Goal: Information Seeking & Learning: Learn about a topic

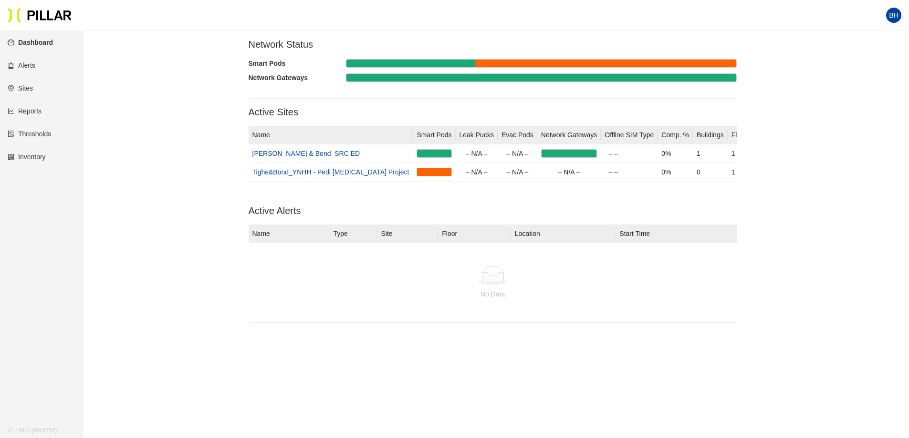
click at [35, 107] on link "Reports" at bounding box center [25, 111] width 34 height 8
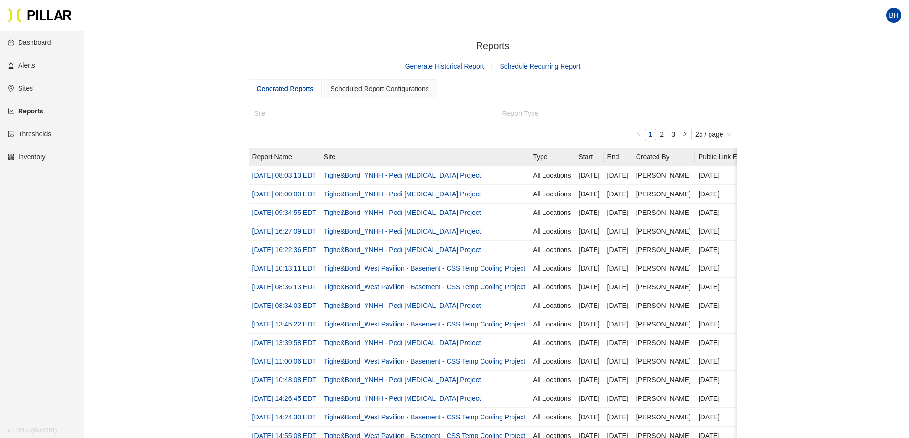
click at [32, 135] on link "Thresholds" at bounding box center [29, 134] width 43 height 8
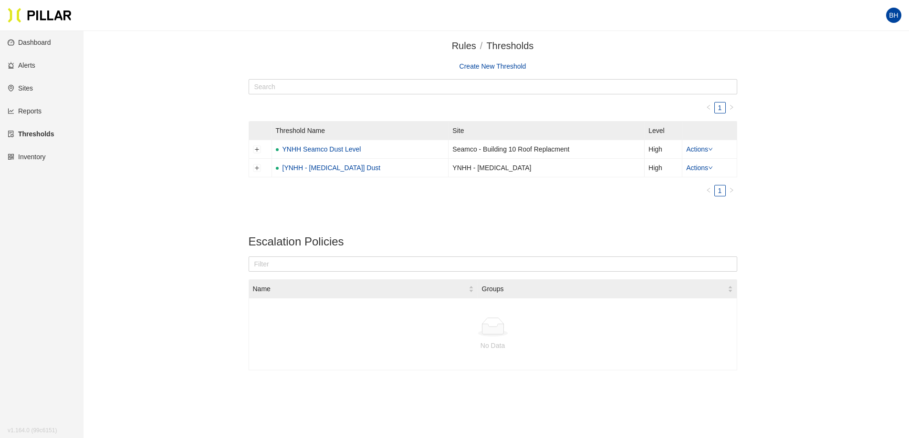
click at [26, 160] on link "Inventory" at bounding box center [27, 157] width 38 height 8
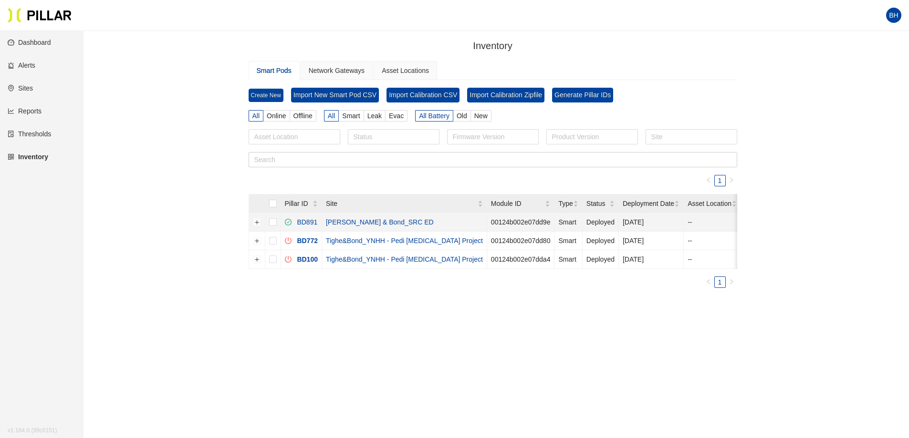
click at [356, 221] on link "[PERSON_NAME] & Bond_SRC ED" at bounding box center [380, 223] width 108 height 8
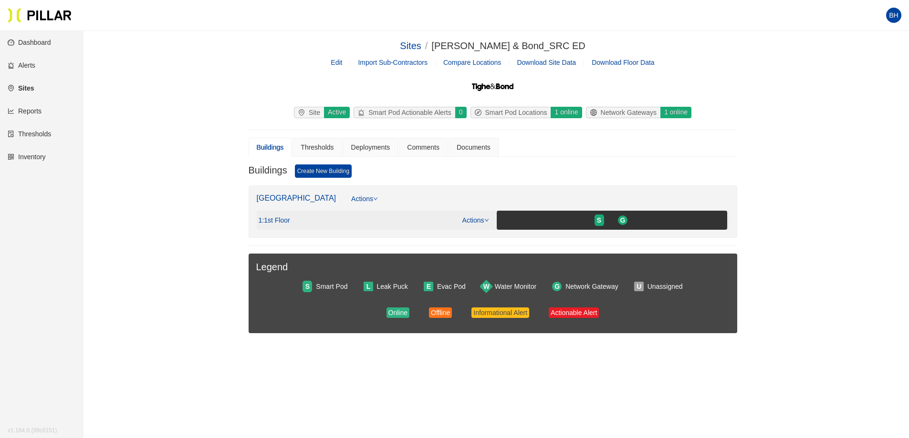
click at [285, 220] on span ": 1st Floor" at bounding box center [276, 221] width 28 height 9
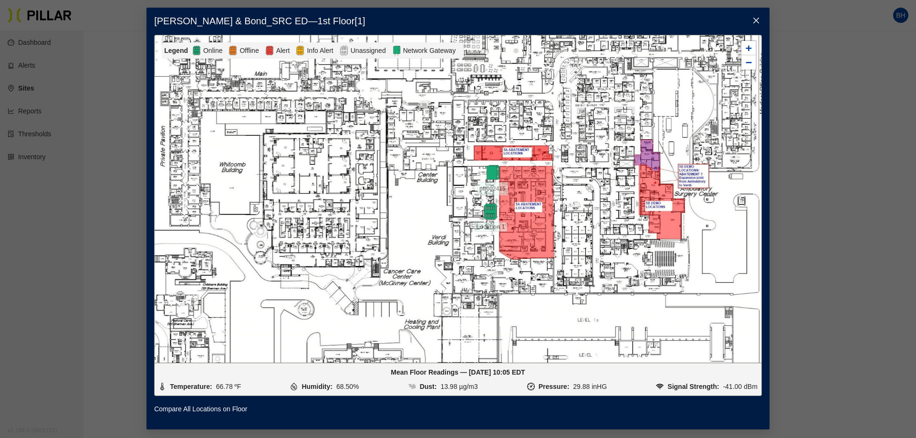
click at [753, 20] on icon "close" at bounding box center [756, 21] width 8 height 8
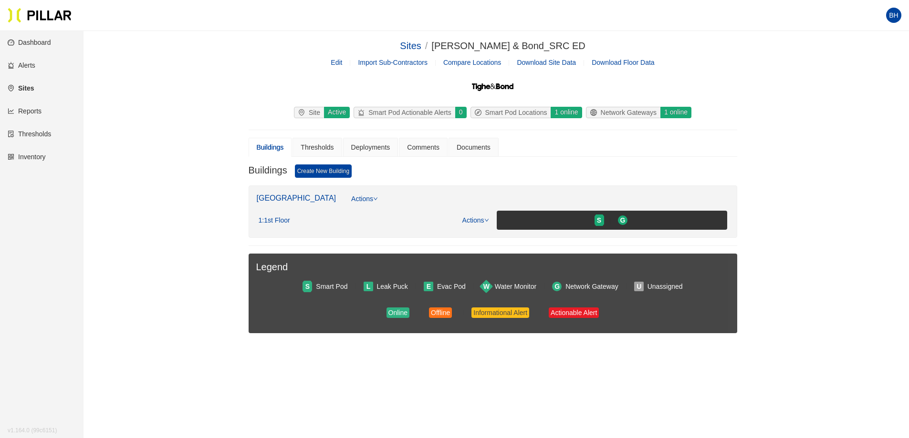
click at [25, 40] on link "Dashboard" at bounding box center [29, 43] width 43 height 8
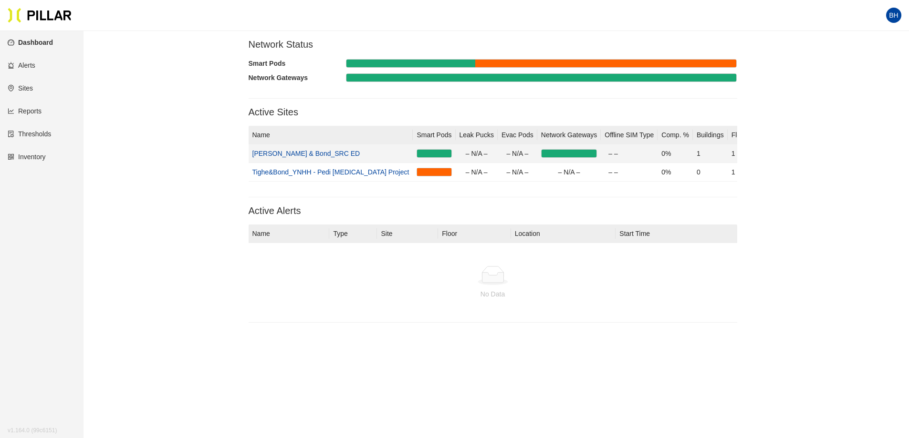
click at [292, 153] on link "[PERSON_NAME] & Bond_SRC ED" at bounding box center [306, 154] width 108 height 8
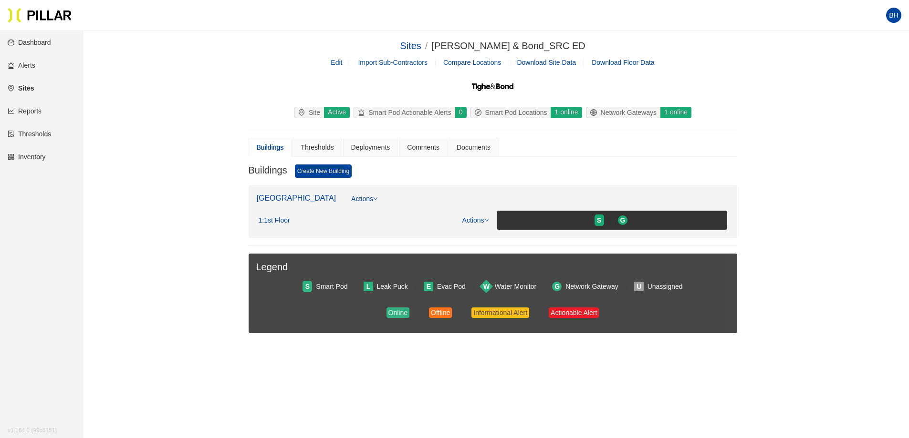
click at [557, 63] on span "Download Site Data" at bounding box center [546, 63] width 59 height 8
click at [33, 157] on link "Inventory" at bounding box center [27, 157] width 38 height 8
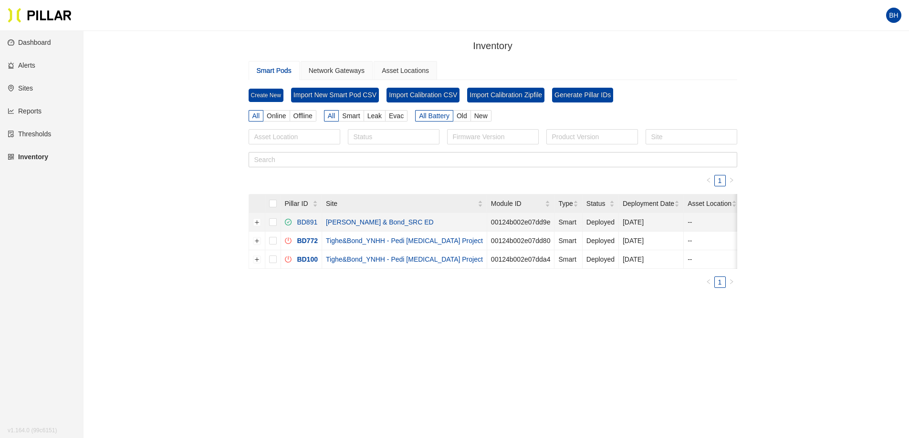
click at [365, 222] on link "[PERSON_NAME] & Bond_SRC ED" at bounding box center [380, 223] width 108 height 8
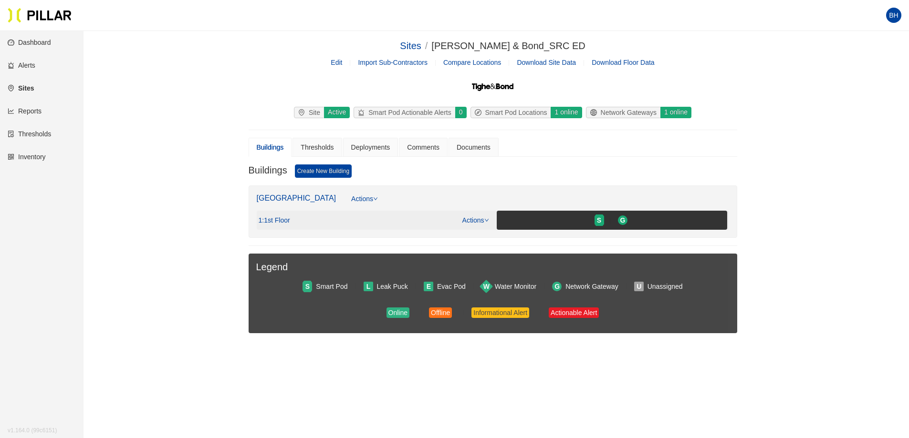
click at [283, 220] on span ": 1st Floor" at bounding box center [276, 221] width 28 height 9
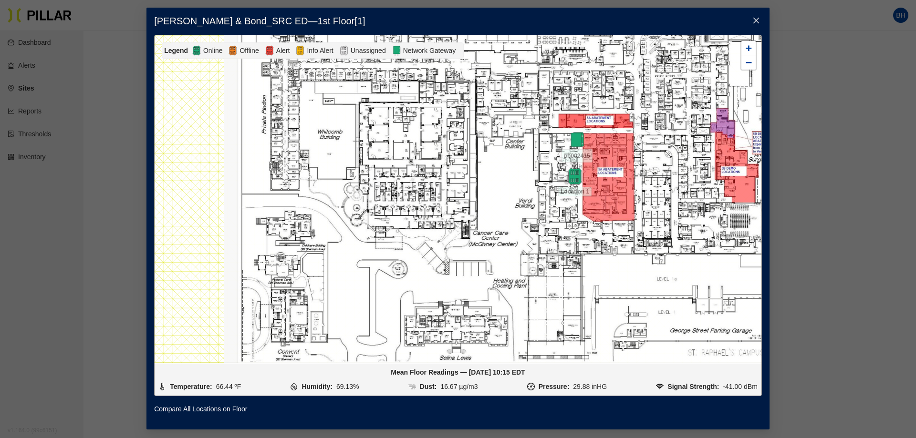
drag, startPoint x: 427, startPoint y: 191, endPoint x: 303, endPoint y: 174, distance: 124.8
click at [303, 174] on div at bounding box center [458, 199] width 607 height 328
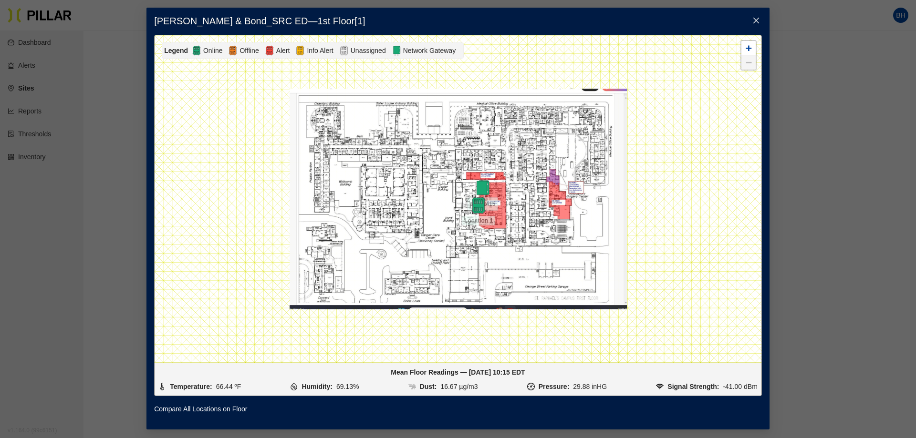
drag, startPoint x: 383, startPoint y: 47, endPoint x: 644, endPoint y: 32, distance: 261.4
click at [386, 48] on span "Unassigned" at bounding box center [368, 50] width 39 height 10
click at [755, 19] on icon "close" at bounding box center [756, 21] width 8 height 8
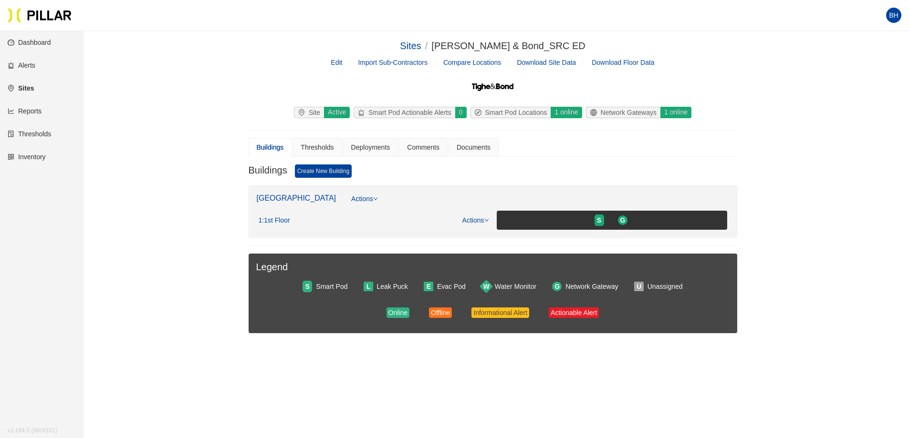
click at [34, 157] on link "Inventory" at bounding box center [27, 157] width 38 height 8
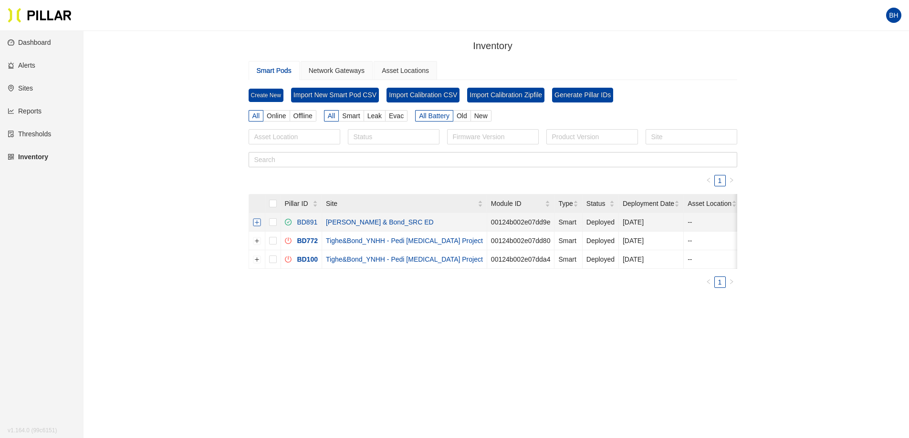
click at [257, 221] on button "Expand row" at bounding box center [257, 223] width 8 height 8
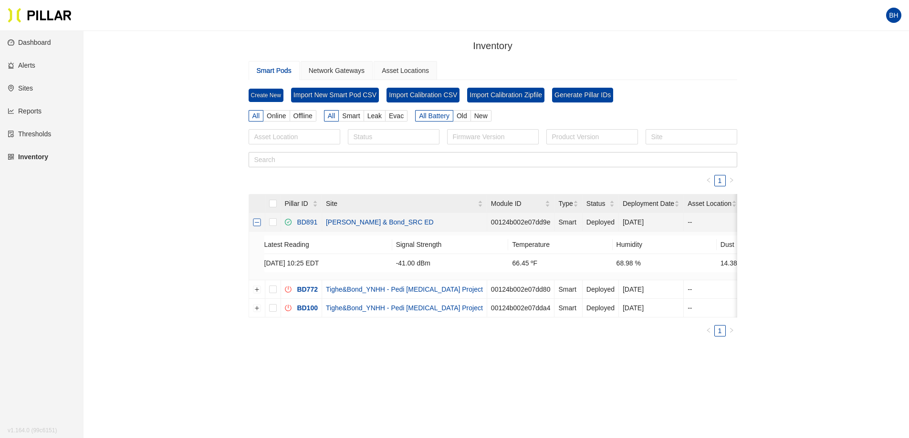
click at [257, 221] on button "Collapse row" at bounding box center [257, 223] width 8 height 8
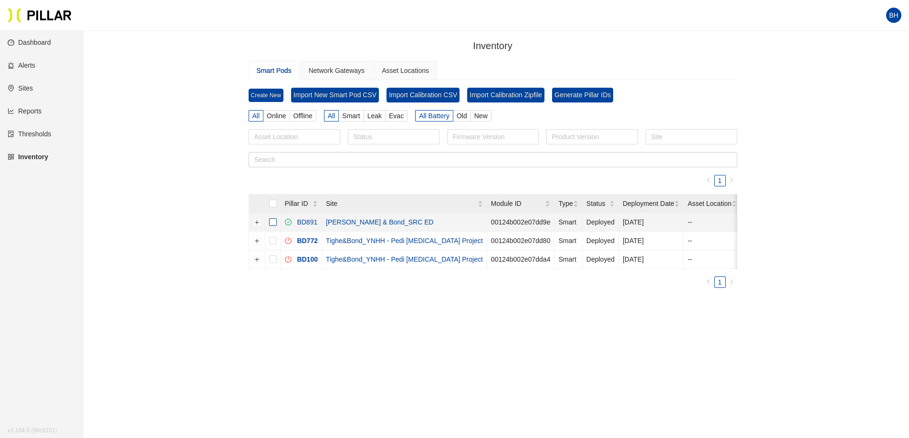
click at [276, 223] on input "checkbox" at bounding box center [273, 223] width 8 height 8
checkbox input "true"
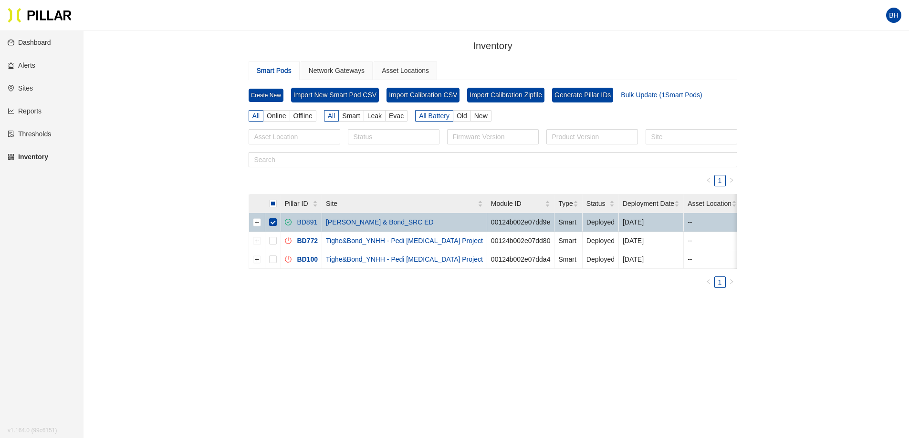
click at [376, 222] on link "[PERSON_NAME] & Bond_SRC ED" at bounding box center [380, 223] width 108 height 8
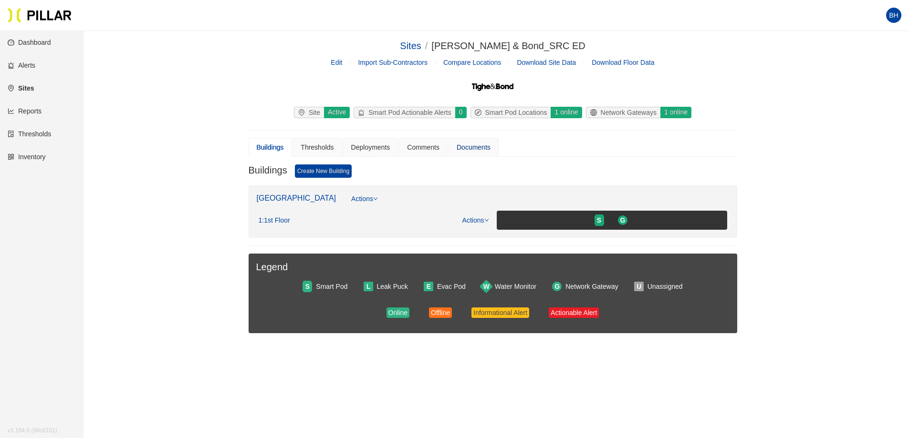
click at [479, 146] on div "Documents" at bounding box center [474, 147] width 34 height 10
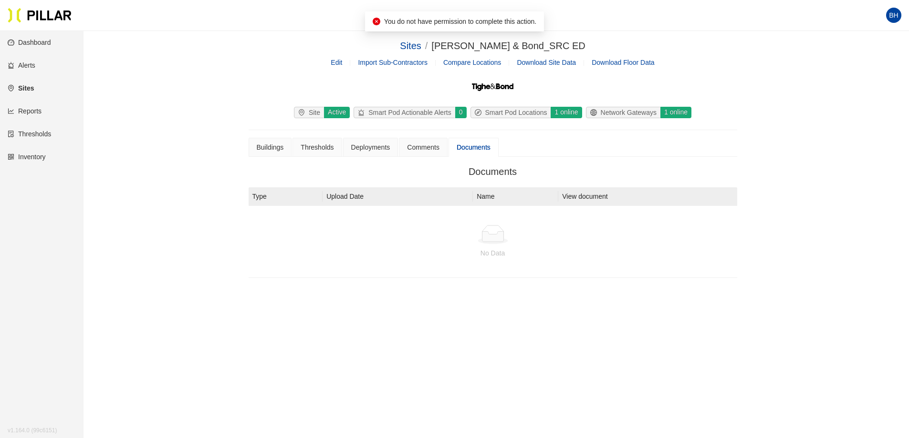
click at [493, 240] on icon at bounding box center [492, 237] width 21 height 10
click at [428, 149] on div "Comments" at bounding box center [423, 147] width 32 height 10
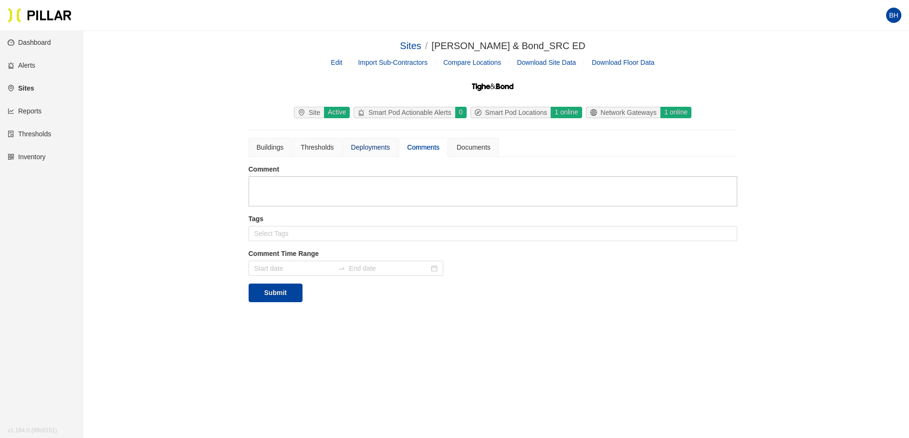
click at [366, 146] on div "Deployments" at bounding box center [370, 147] width 39 height 10
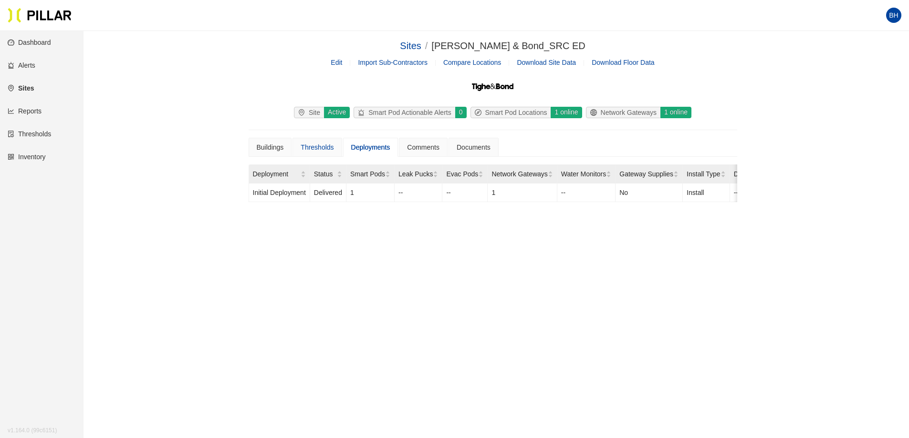
click at [335, 145] on div "Thresholds" at bounding box center [316, 147] width 49 height 19
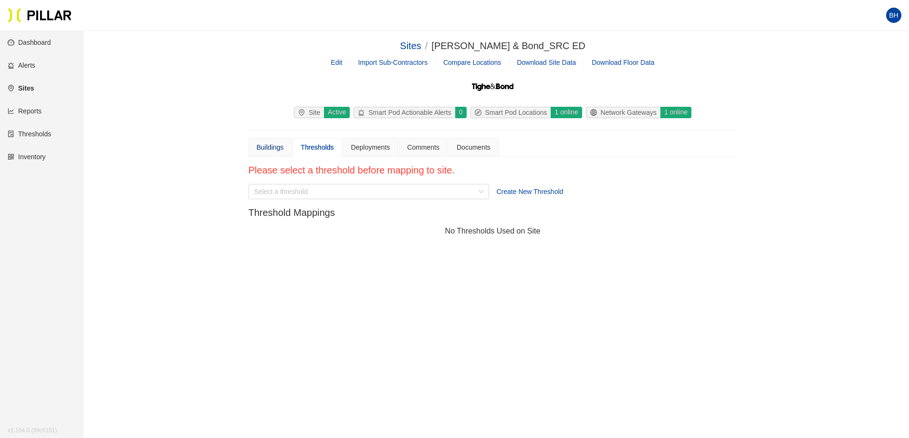
click at [280, 147] on div "Buildings" at bounding box center [270, 147] width 27 height 10
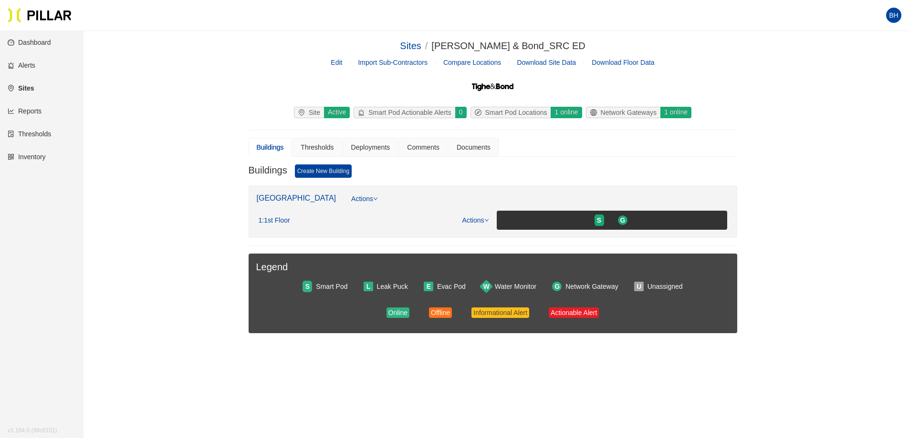
click at [340, 112] on div "Active" at bounding box center [336, 112] width 26 height 11
click at [397, 112] on div "Smart Pod Actionable Alerts" at bounding box center [404, 112] width 101 height 10
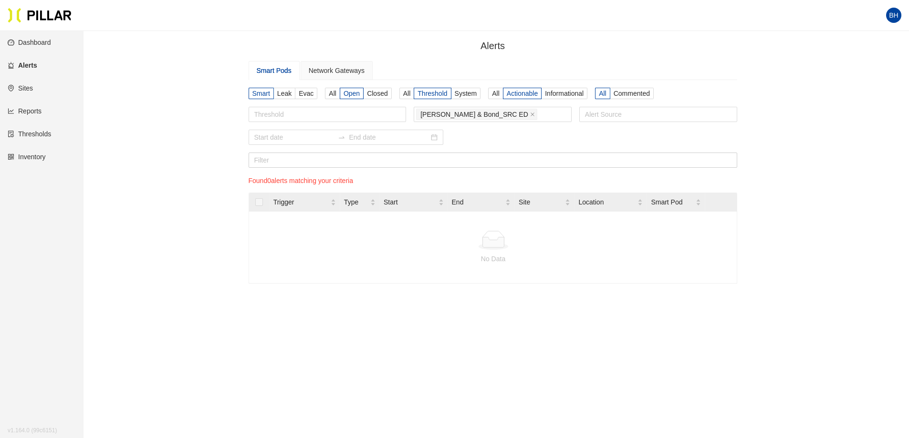
click at [267, 70] on div "Smart Pods" at bounding box center [274, 70] width 35 height 10
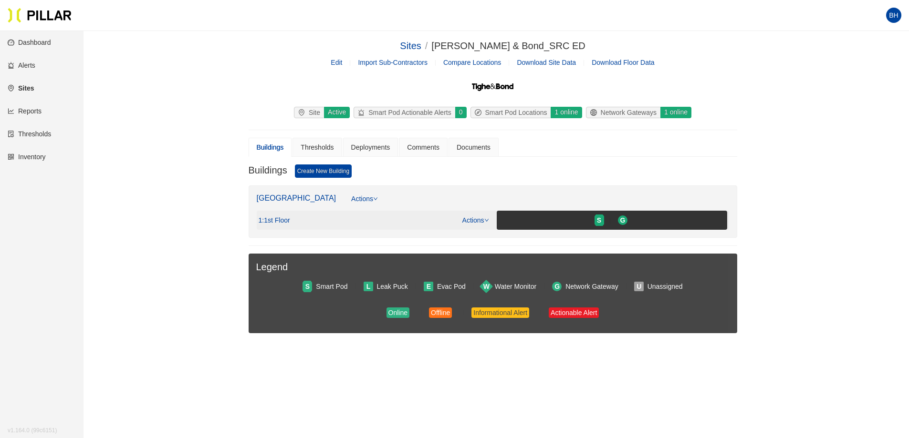
click at [488, 220] on icon "down" at bounding box center [486, 220] width 5 height 5
click at [399, 215] on div "1 : 1st Floor Actions S G" at bounding box center [493, 220] width 469 height 19
click at [401, 312] on div "Online" at bounding box center [397, 313] width 19 height 10
click at [34, 154] on link "Inventory" at bounding box center [27, 157] width 38 height 8
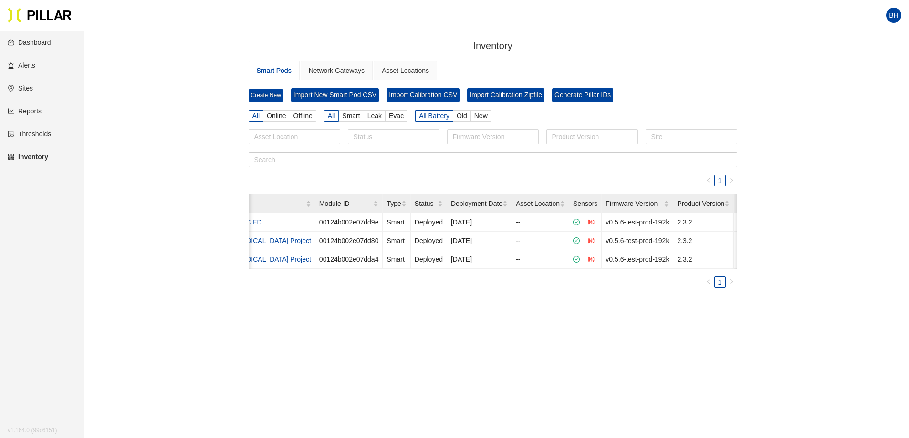
scroll to position [0, 179]
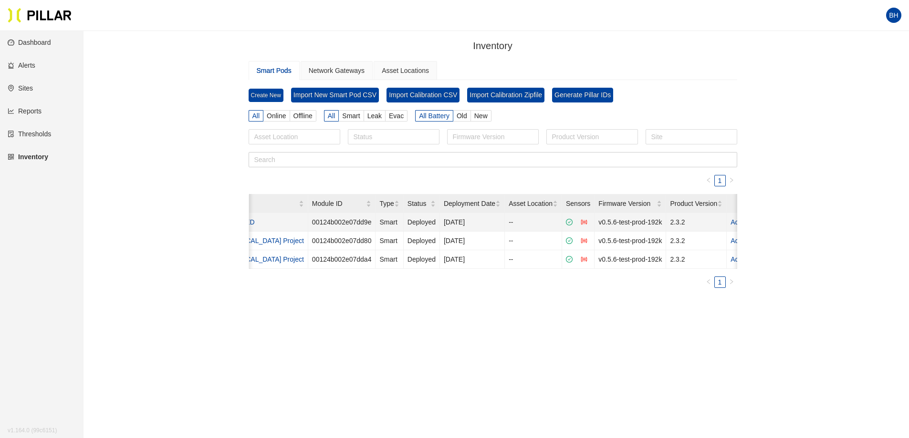
click at [730, 221] on link "Actions" at bounding box center [743, 223] width 27 height 8
click at [560, 286] on ul "1" at bounding box center [493, 282] width 489 height 11
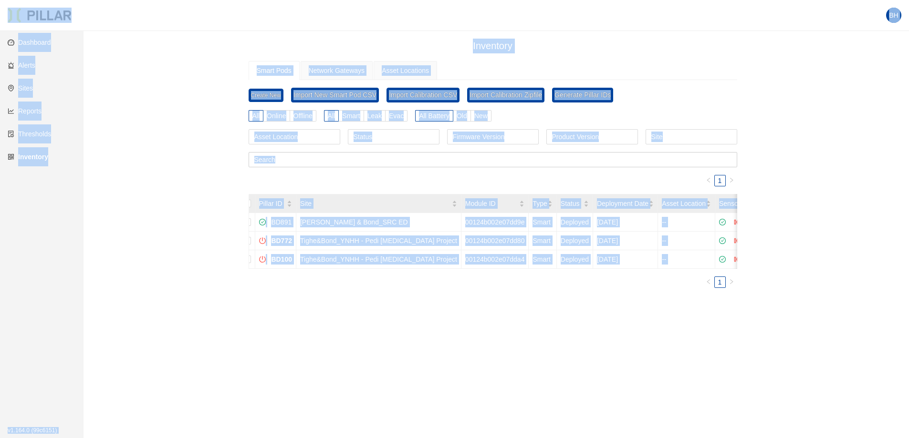
scroll to position [0, 0]
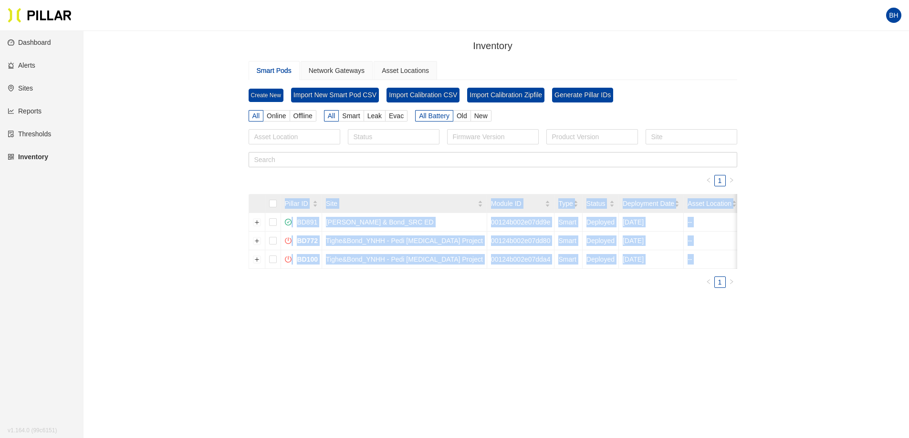
drag, startPoint x: 584, startPoint y: 270, endPoint x: 382, endPoint y: 276, distance: 202.4
click at [382, 269] on div "Pillar ID Site Module ID Type Status Deployment Date Asset Location Sensors Fir…" at bounding box center [493, 231] width 488 height 75
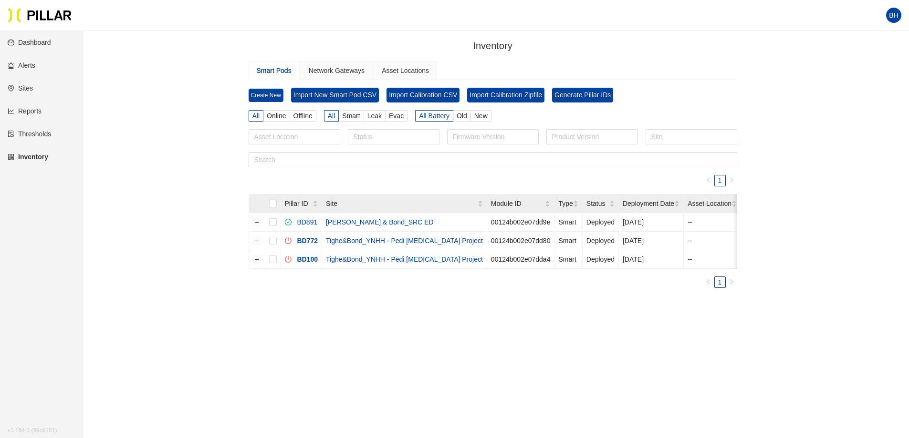
click at [408, 279] on div "1 Pillar ID Site Module ID Type Status Deployment Date Asset Location Sensors F…" at bounding box center [493, 231] width 489 height 113
click at [272, 221] on input "checkbox" at bounding box center [273, 223] width 8 height 8
checkbox input "true"
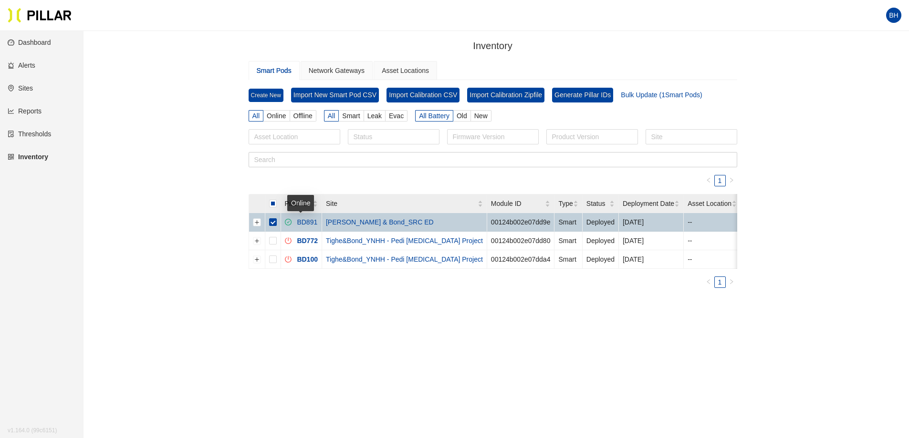
click at [307, 222] on link "BD891" at bounding box center [305, 223] width 24 height 8
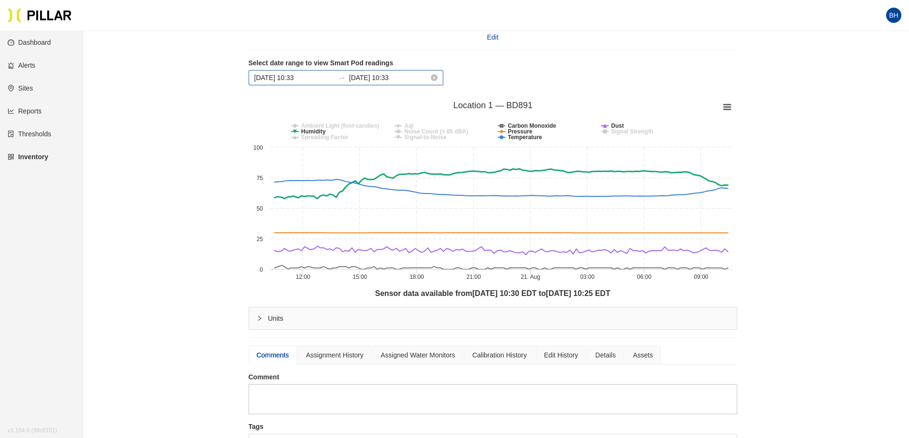
scroll to position [48, 0]
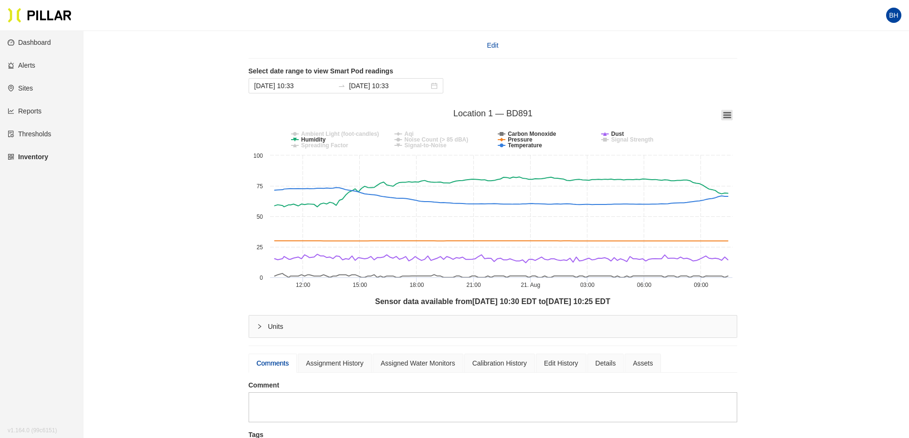
click at [730, 117] on icon at bounding box center [727, 115] width 7 height 5
click at [812, 112] on div "Inventory / Smart Pods / BD891 ( Smart ) / [PERSON_NAME] & Bond_SRC ED / Floor …" at bounding box center [493, 258] width 772 height 535
click at [260, 69] on label "Select date range to view Smart Pod readings" at bounding box center [348, 71] width 198 height 10
click at [290, 68] on label "Select date range to view Smart Pod readings" at bounding box center [348, 71] width 198 height 10
click at [360, 72] on label "Select date range to view Smart Pod readings" at bounding box center [348, 71] width 198 height 10
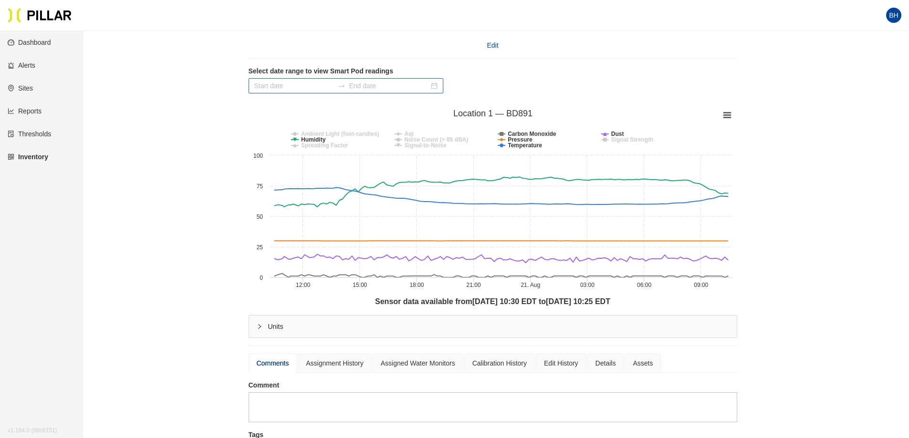
click at [412, 85] on div at bounding box center [346, 85] width 195 height 15
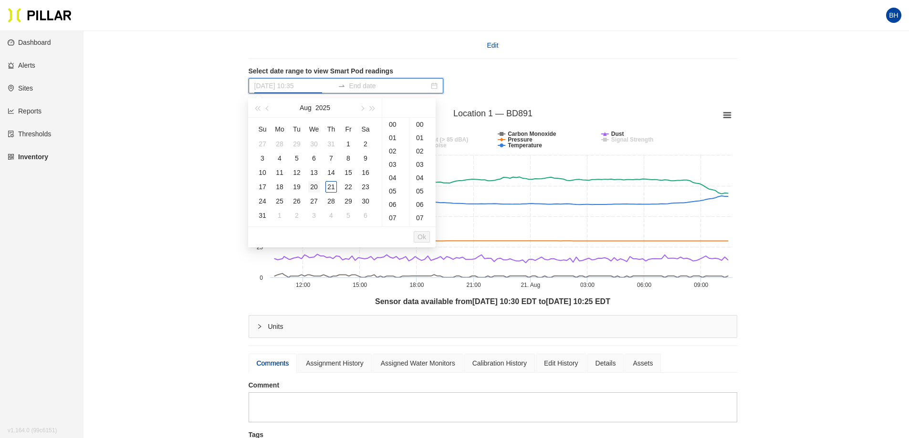
click at [316, 188] on div "20" at bounding box center [313, 186] width 11 height 11
click at [299, 187] on div "19" at bounding box center [296, 186] width 11 height 11
click at [284, 186] on div "18" at bounding box center [279, 186] width 11 height 11
click at [295, 187] on div "19" at bounding box center [296, 186] width 11 height 11
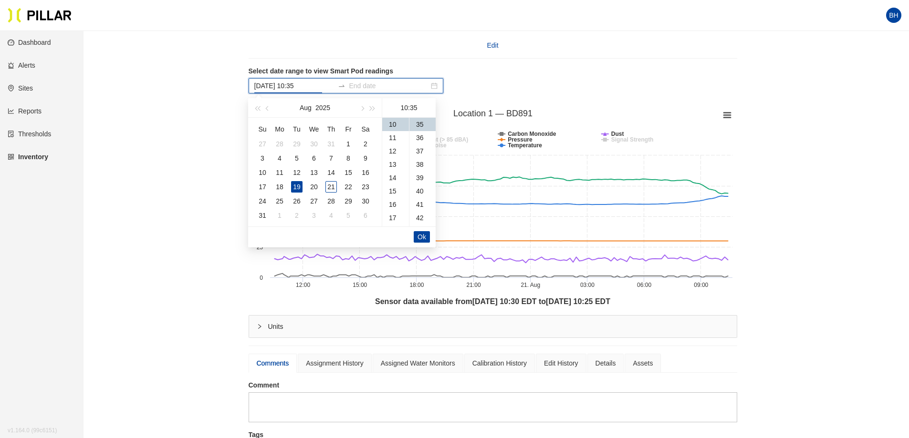
type input "[DATE] 10:35"
click at [412, 87] on div "[DATE] 10:35" at bounding box center [346, 85] width 195 height 15
click at [405, 87] on input at bounding box center [389, 86] width 80 height 10
type input "[DATE] 10:36"
click at [365, 187] on div "23" at bounding box center [365, 186] width 11 height 11
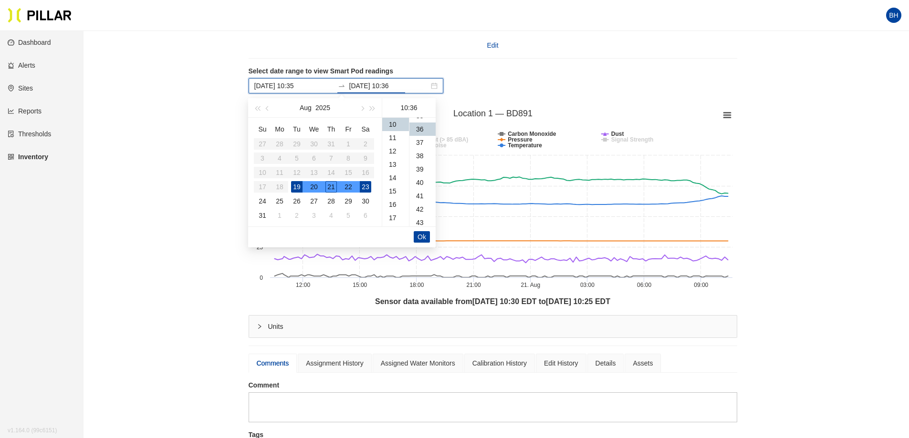
scroll to position [481, 0]
click at [419, 235] on span "Ok" at bounding box center [421, 237] width 9 height 10
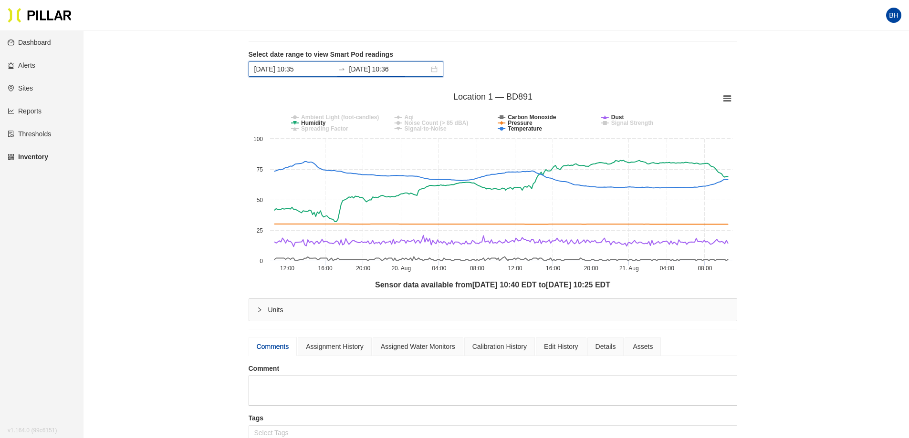
scroll to position [48, 0]
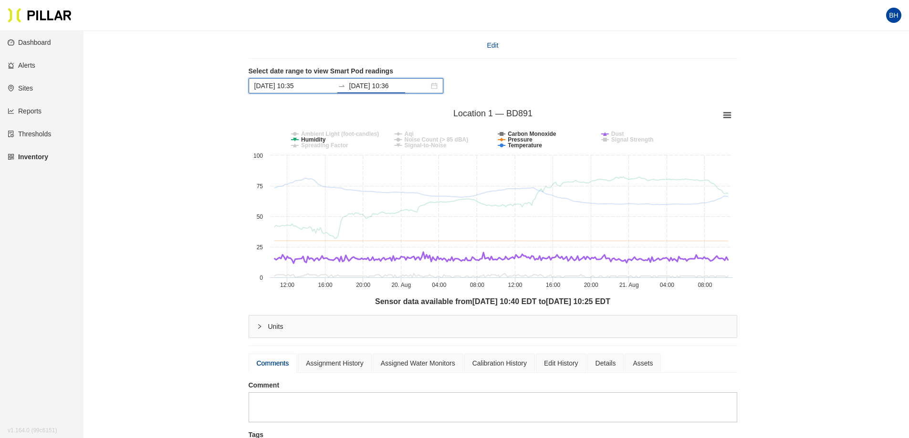
click at [622, 134] on tspan "Dust" at bounding box center [617, 134] width 13 height 7
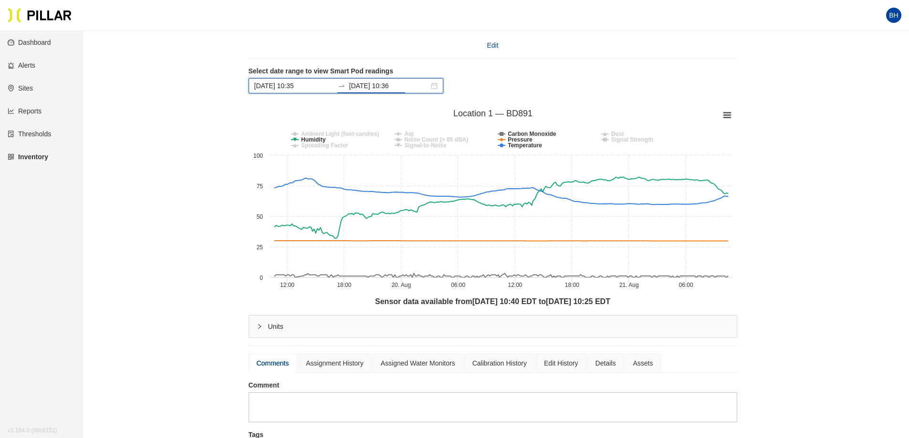
click at [620, 135] on tspan "Dust" at bounding box center [617, 134] width 13 height 7
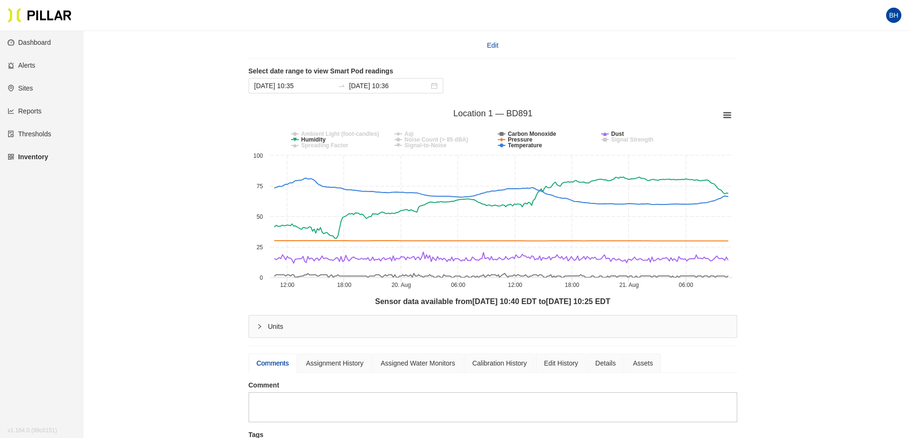
click at [893, 212] on main "Inventory / Smart Pods / BD891 ( Smart ) / [PERSON_NAME] & Bond_SRC ED / Floor …" at bounding box center [454, 315] width 909 height 665
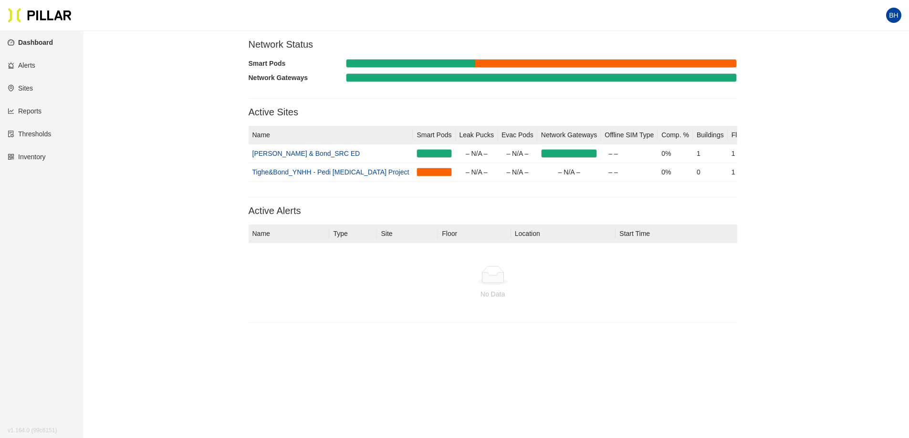
click at [65, 230] on aside "Dashboard Alerts Sites Reports Thresholds Inventory v 1.164.0 (99c6151) v 1.164…" at bounding box center [41, 250] width 83 height 438
click at [29, 114] on link "Reports" at bounding box center [25, 111] width 34 height 8
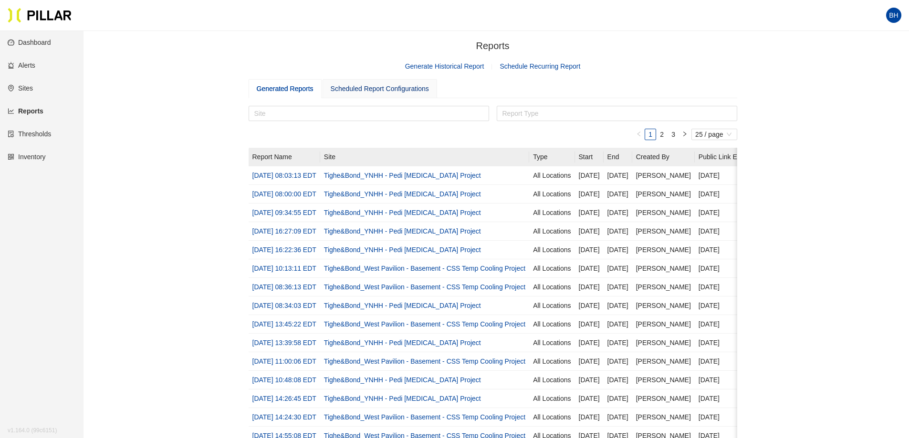
click at [382, 87] on div "Scheduled Report Configurations" at bounding box center [380, 88] width 98 height 10
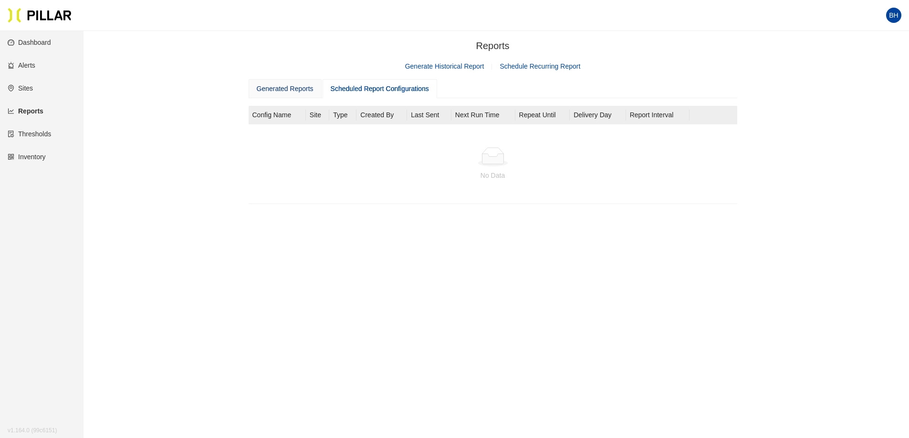
click at [299, 89] on div "Generated Reports" at bounding box center [285, 88] width 57 height 10
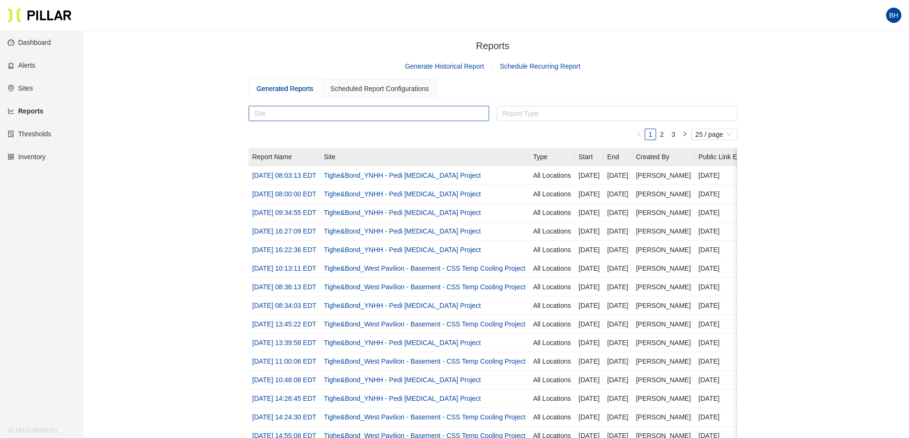
click at [279, 114] on div at bounding box center [369, 113] width 236 height 13
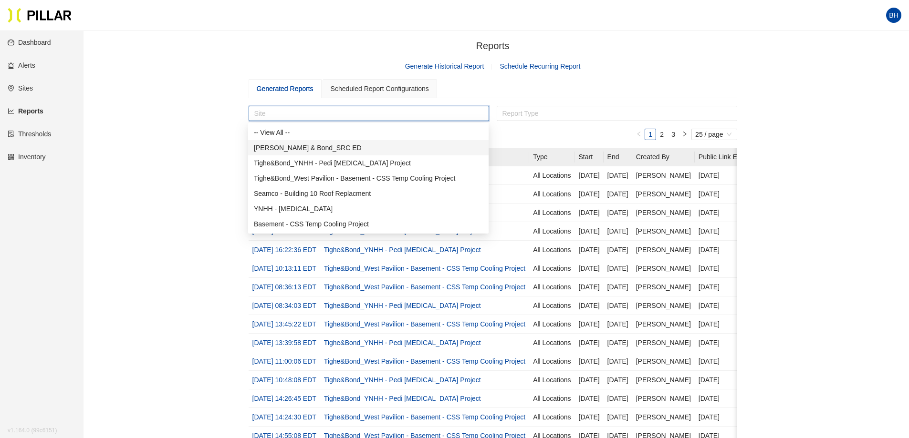
click at [296, 148] on div "[PERSON_NAME] & Bond_SRC ED" at bounding box center [368, 148] width 229 height 10
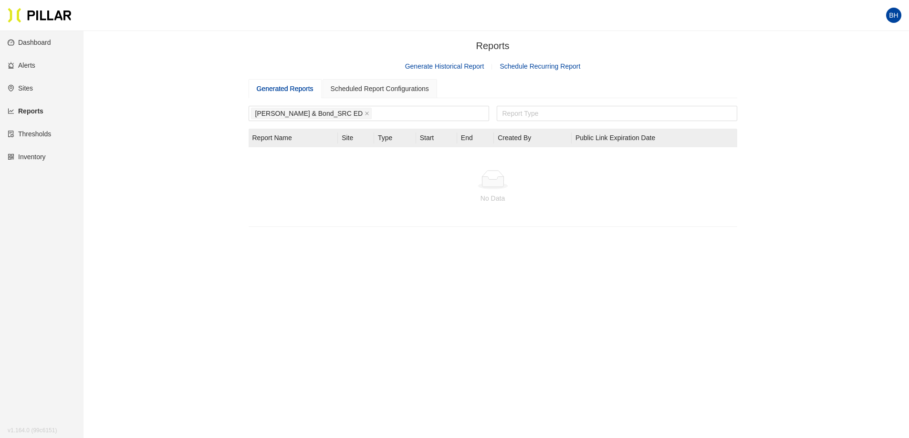
click at [287, 88] on div "Generated Reports" at bounding box center [285, 88] width 57 height 10
click at [287, 89] on div "Generated Reports" at bounding box center [285, 88] width 57 height 10
click at [362, 87] on div "Scheduled Report Configurations" at bounding box center [380, 88] width 98 height 10
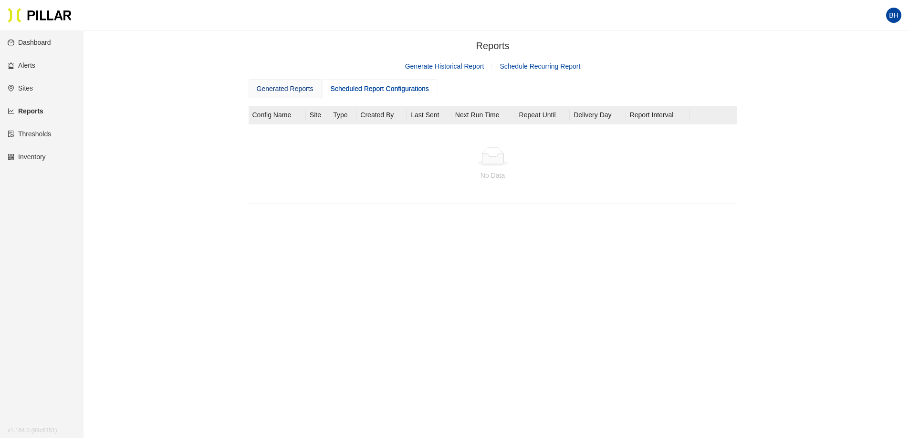
click at [293, 89] on div "Generated Reports" at bounding box center [285, 88] width 57 height 10
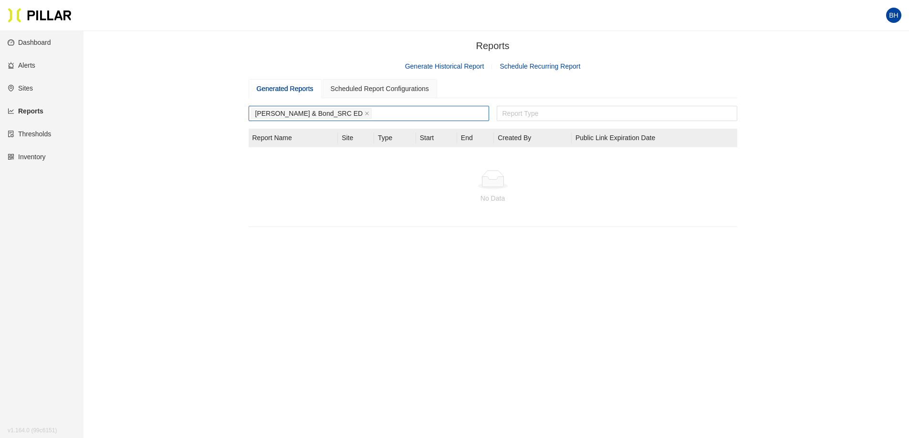
click at [356, 115] on div "[PERSON_NAME] & Bond_SRC ED" at bounding box center [369, 113] width 236 height 13
